Goal: Navigation & Orientation: Find specific page/section

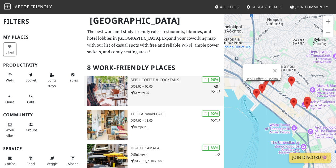
click at [148, 81] on h3 "Sebil Coffee & Cocktails" at bounding box center [177, 80] width 93 height 5
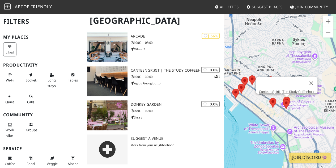
scroll to position [214, 0]
